Goal: Find specific page/section: Find specific page/section

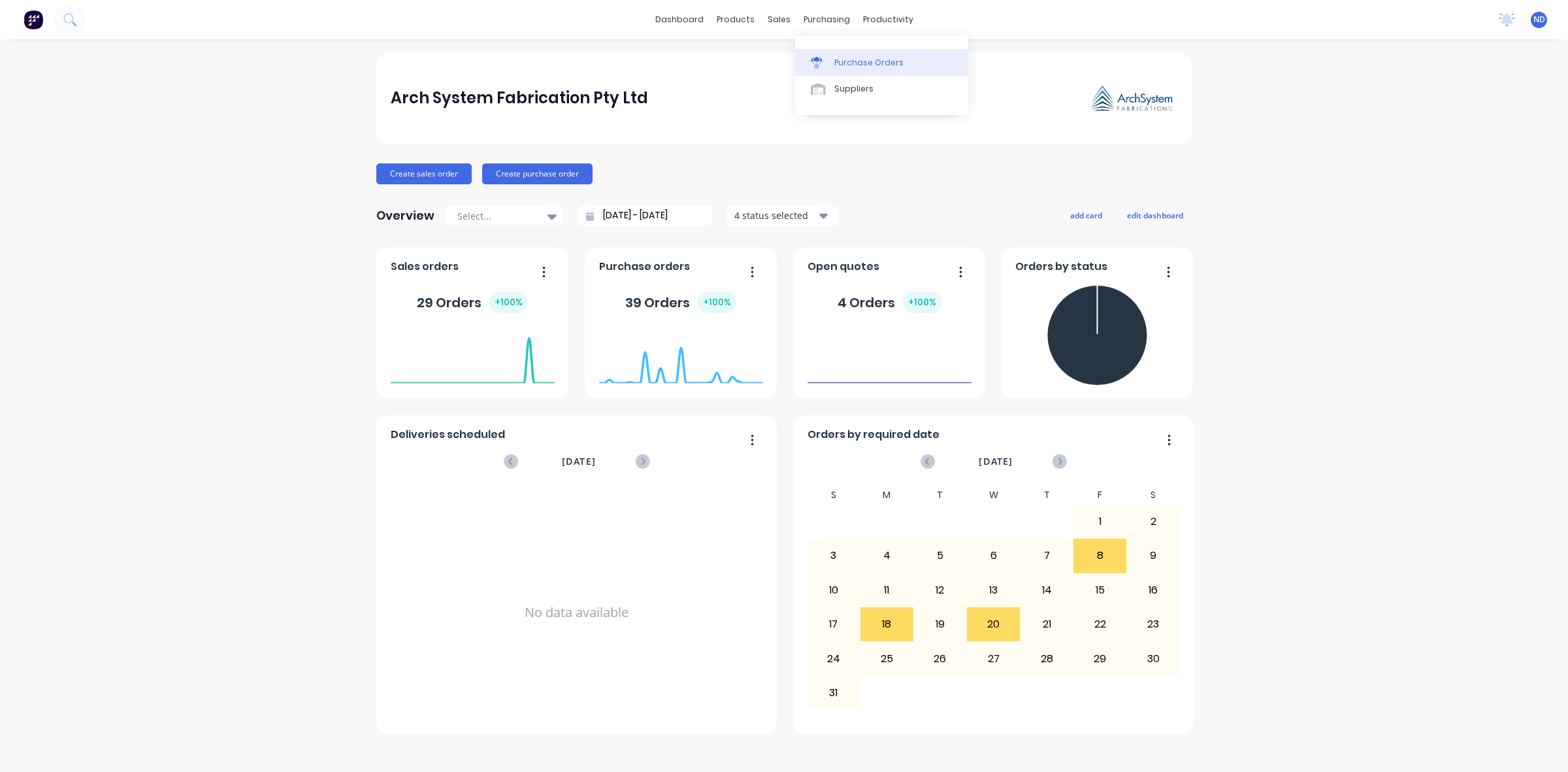
click at [840, 64] on div "Purchase Orders" at bounding box center [869, 63] width 70 height 12
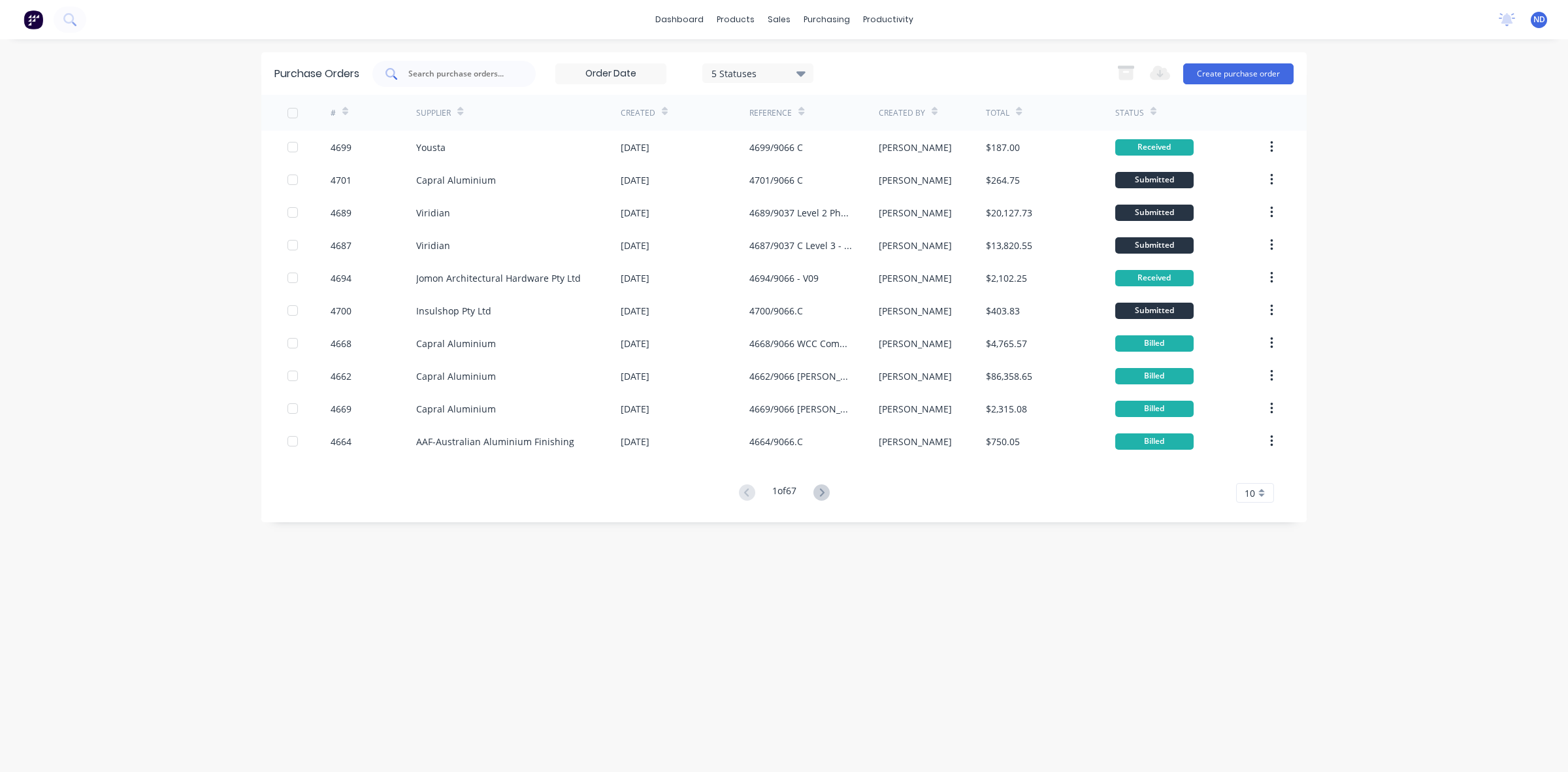
click at [469, 77] on input "text" at bounding box center [461, 73] width 108 height 13
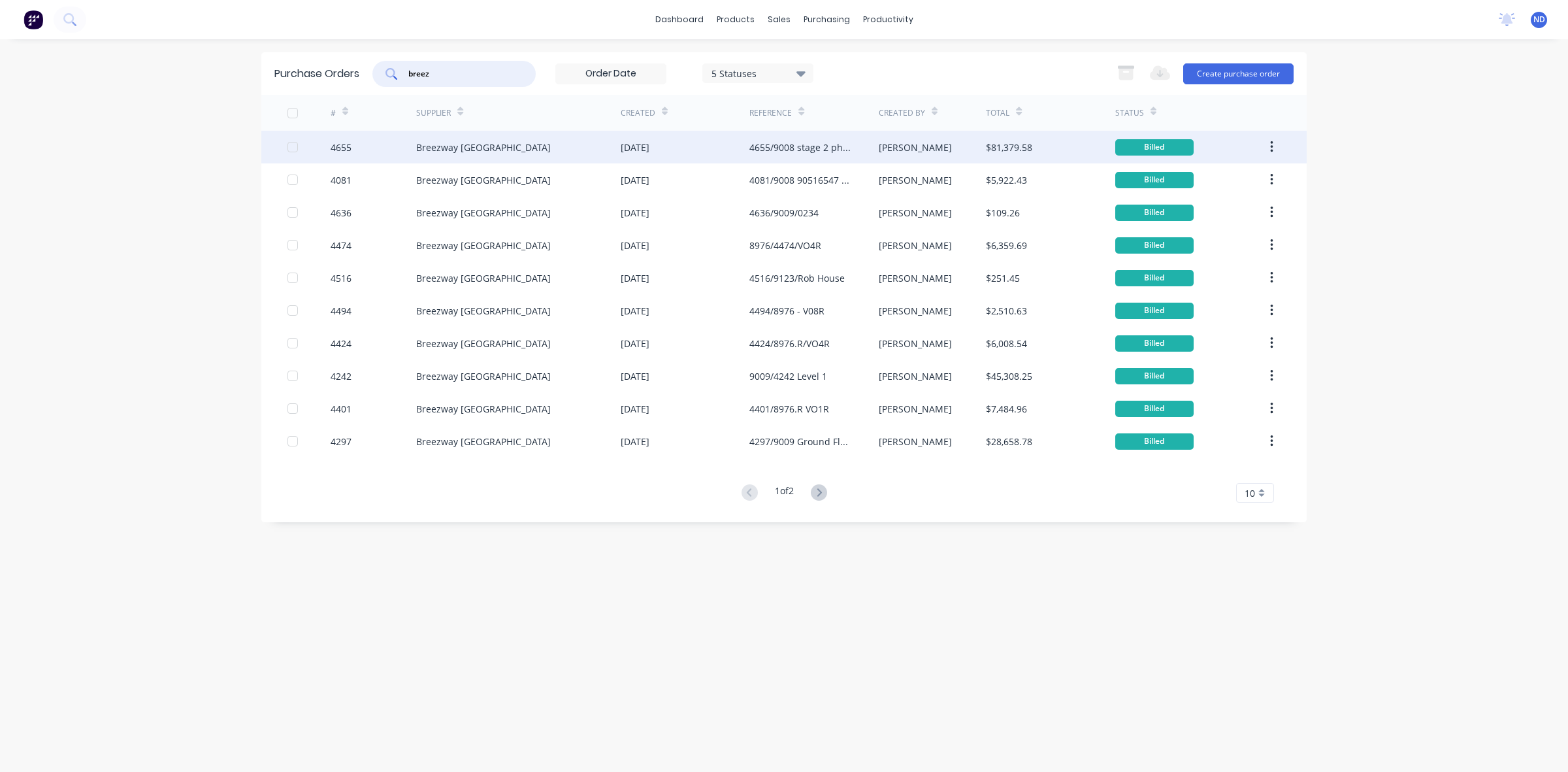
type input "breez"
click at [427, 149] on div "Breezway [GEOGRAPHIC_DATA]" at bounding box center [483, 148] width 135 height 14
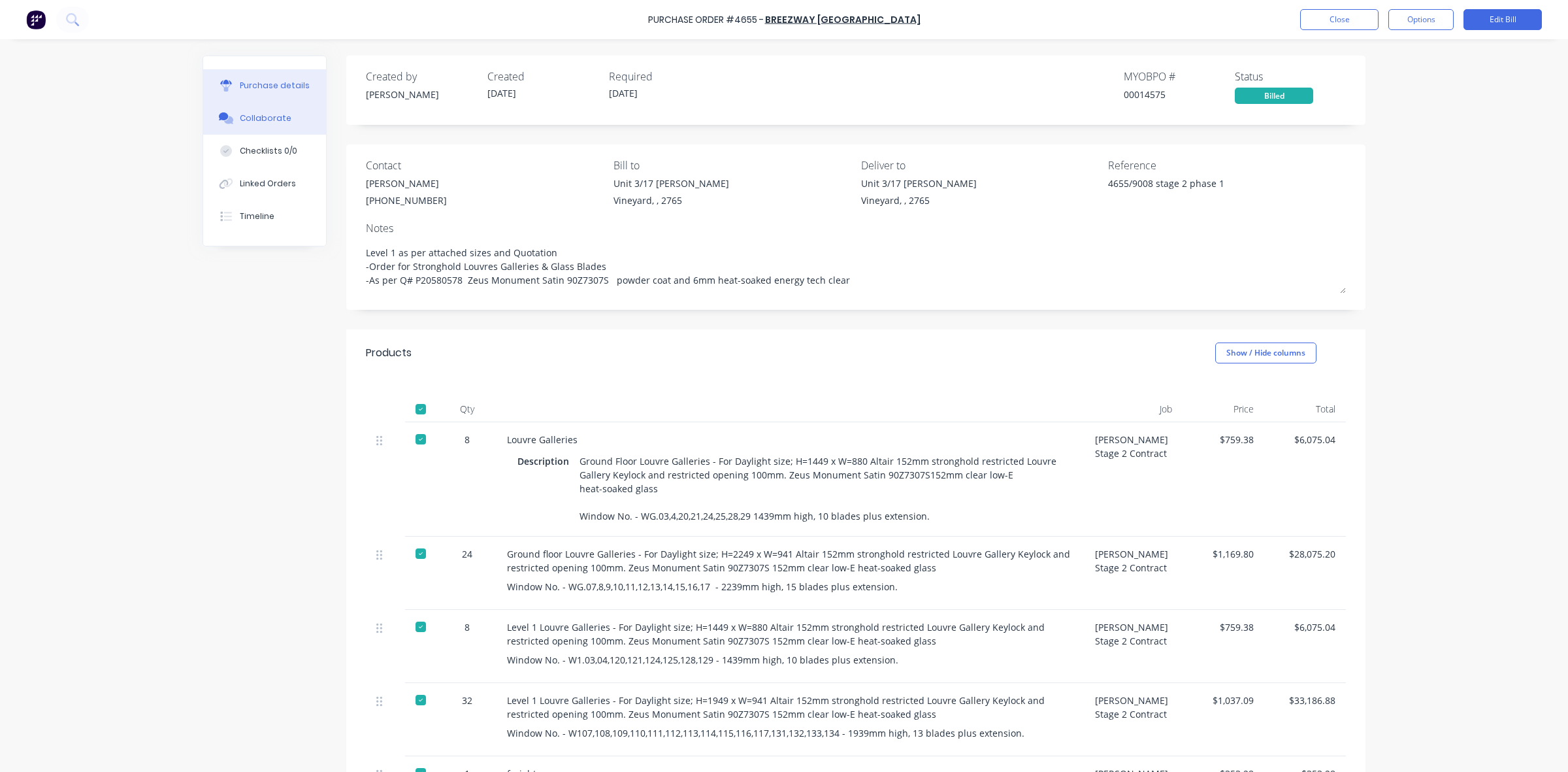
click at [253, 125] on button "Collaborate" at bounding box center [264, 119] width 123 height 33
